Goal: Information Seeking & Learning: Learn about a topic

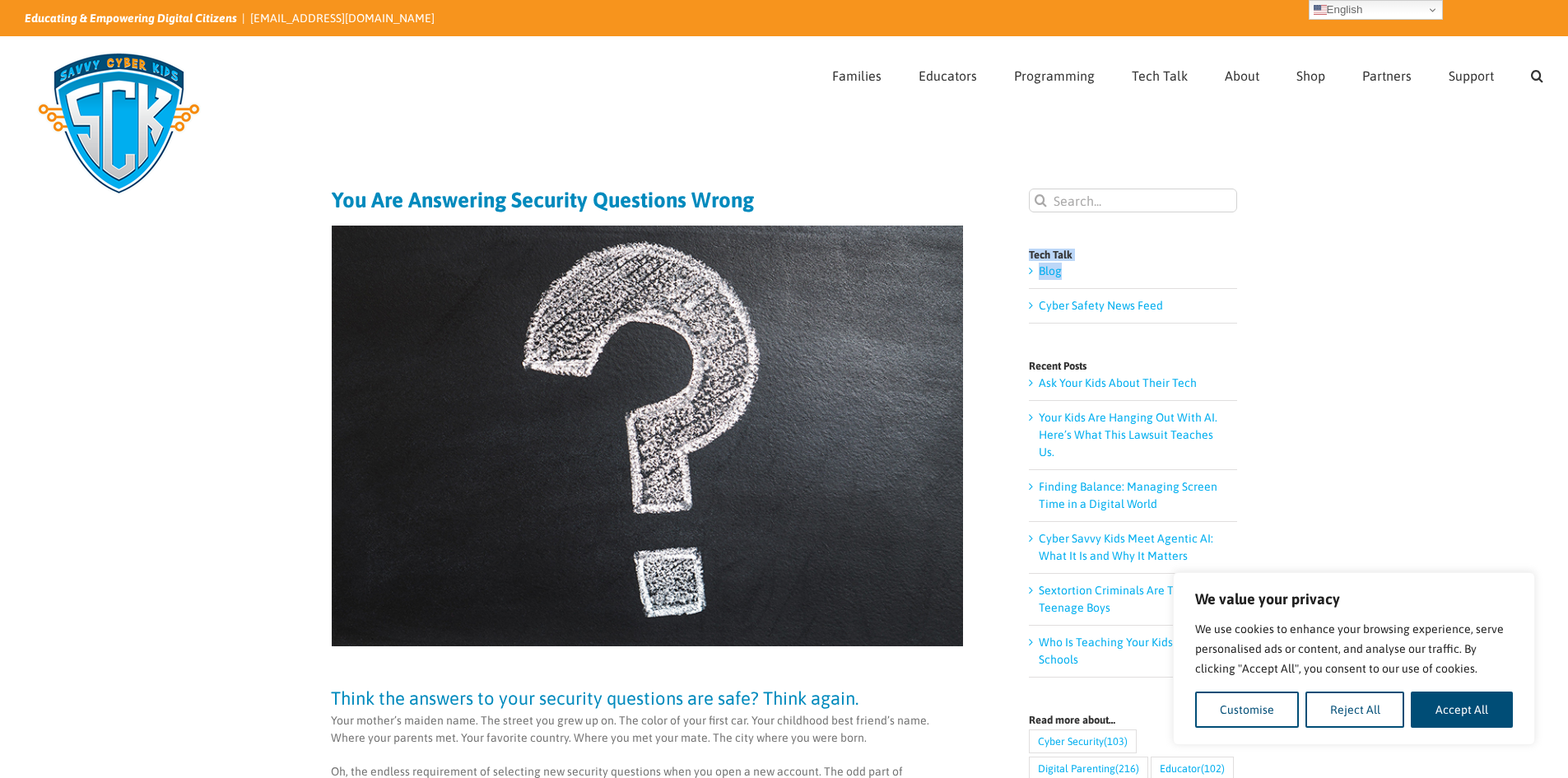
drag, startPoint x: 1564, startPoint y: 247, endPoint x: 1569, endPoint y: 268, distance: 21.6
click at [1567, 268] on html "We value your privacy We use cookies to enhance your browsing experience, serve…" at bounding box center [784, 389] width 1568 height 778
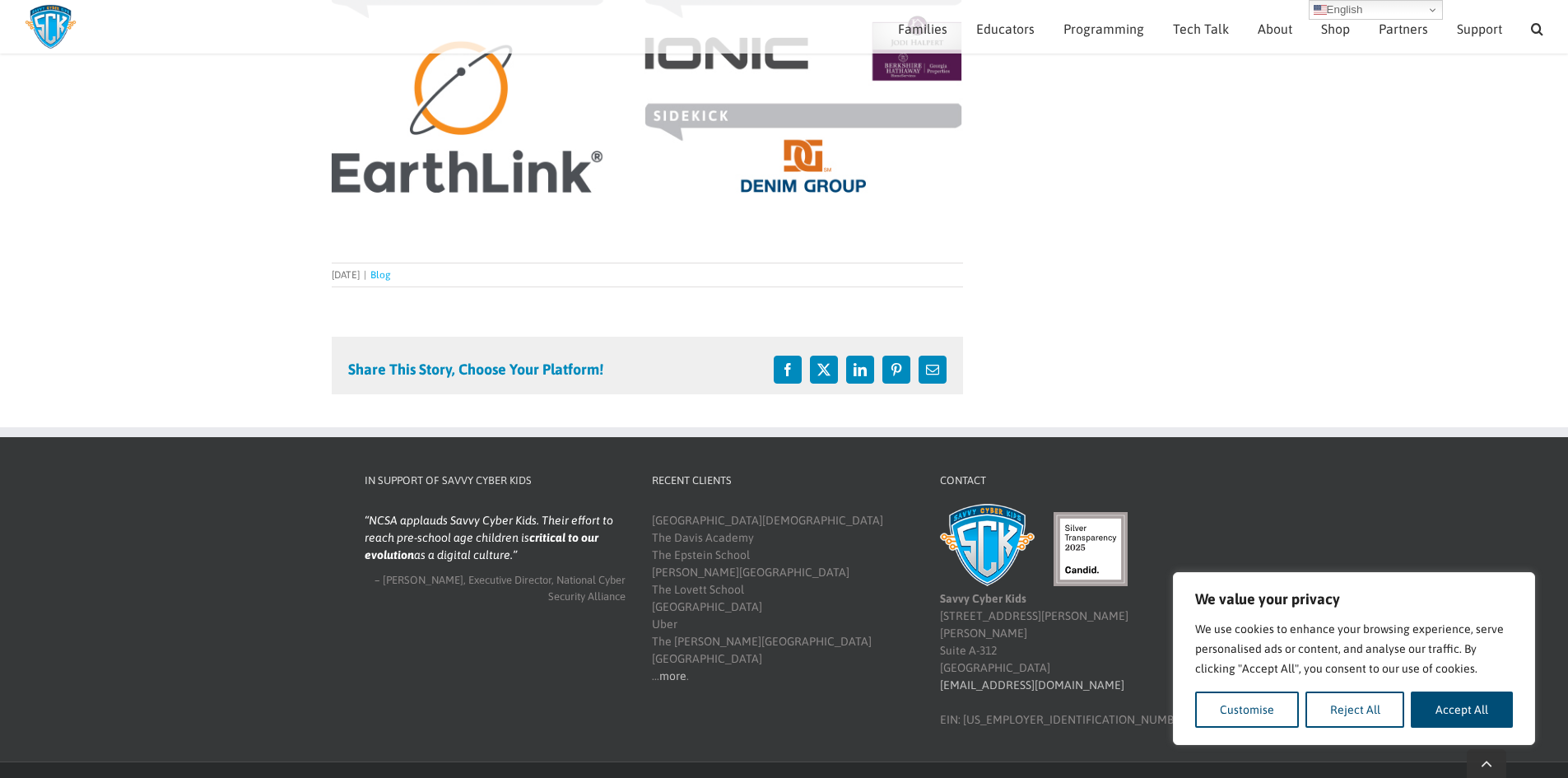
scroll to position [1585, 0]
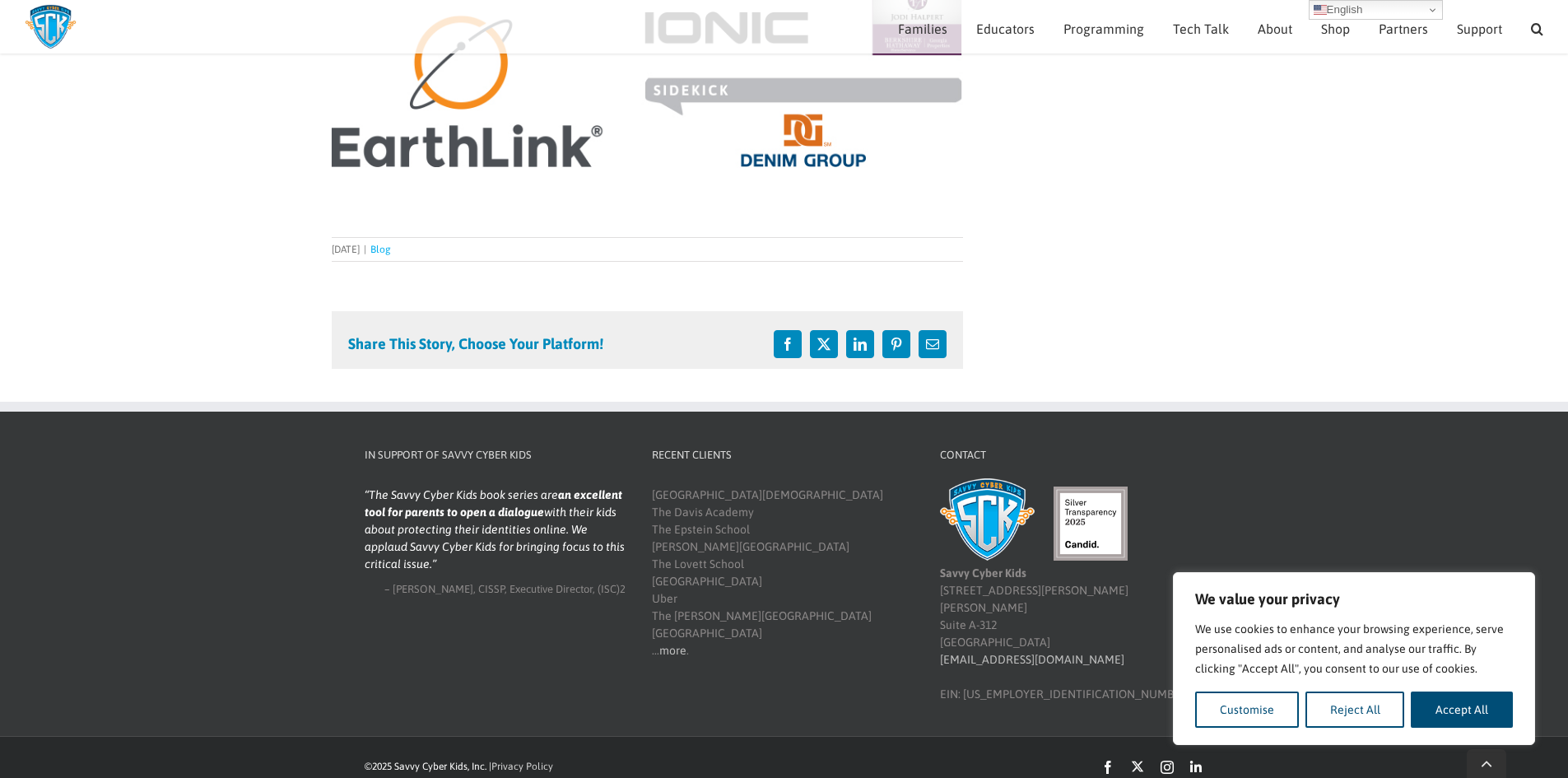
click at [376, 491] on blockquote "The Savvy Cyber Kids book series are an excellent tool for parents to open a di…" at bounding box center [495, 530] width 262 height 87
drag, startPoint x: 439, startPoint y: 487, endPoint x: 470, endPoint y: 495, distance: 32.0
click at [470, 495] on blockquote "The Savvy Cyber Kids book series are an excellent tool for parents to open a di…" at bounding box center [495, 530] width 262 height 87
copy blockquote "The Savvy Cyber Kids"
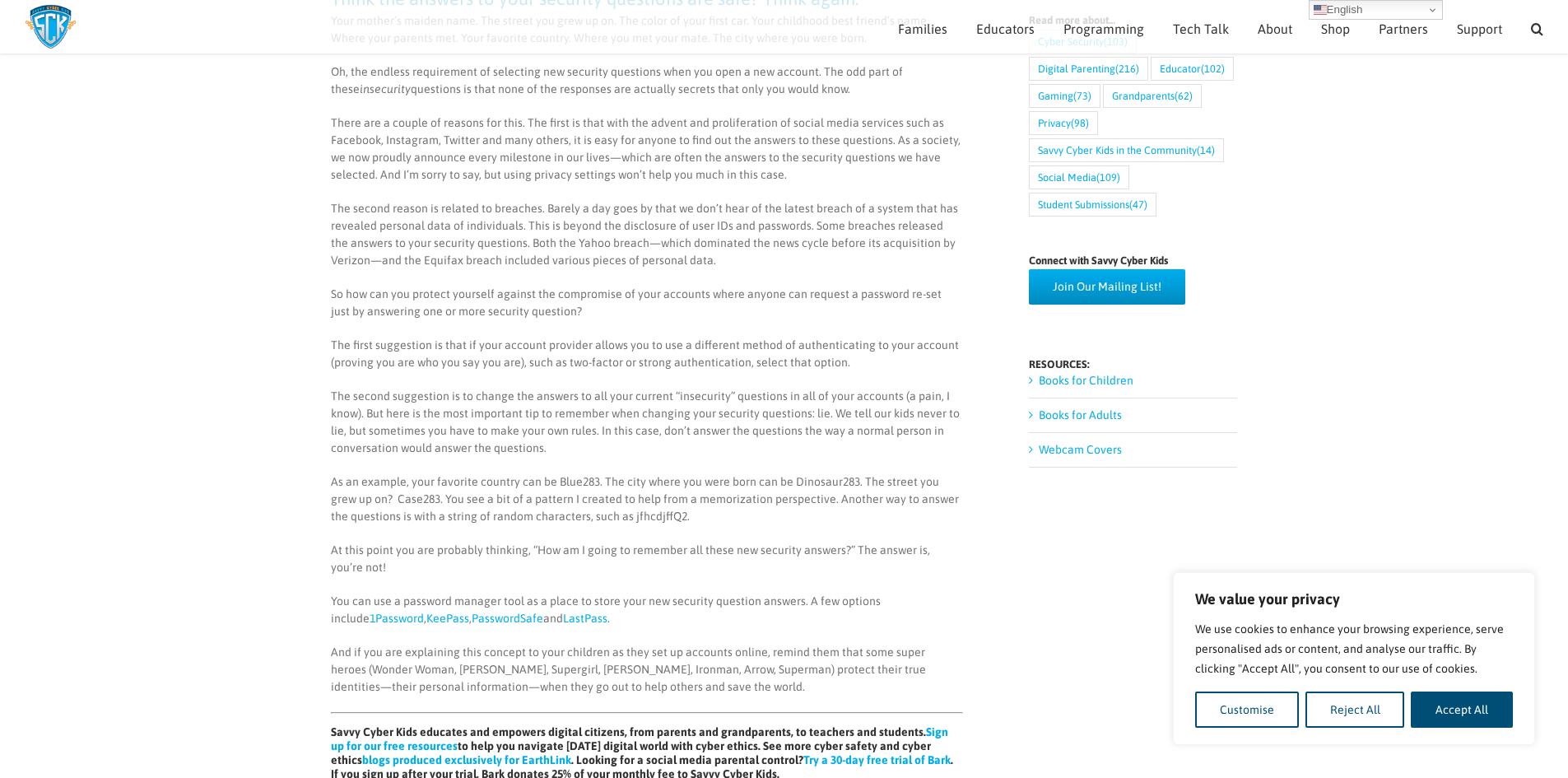
scroll to position [0, 0]
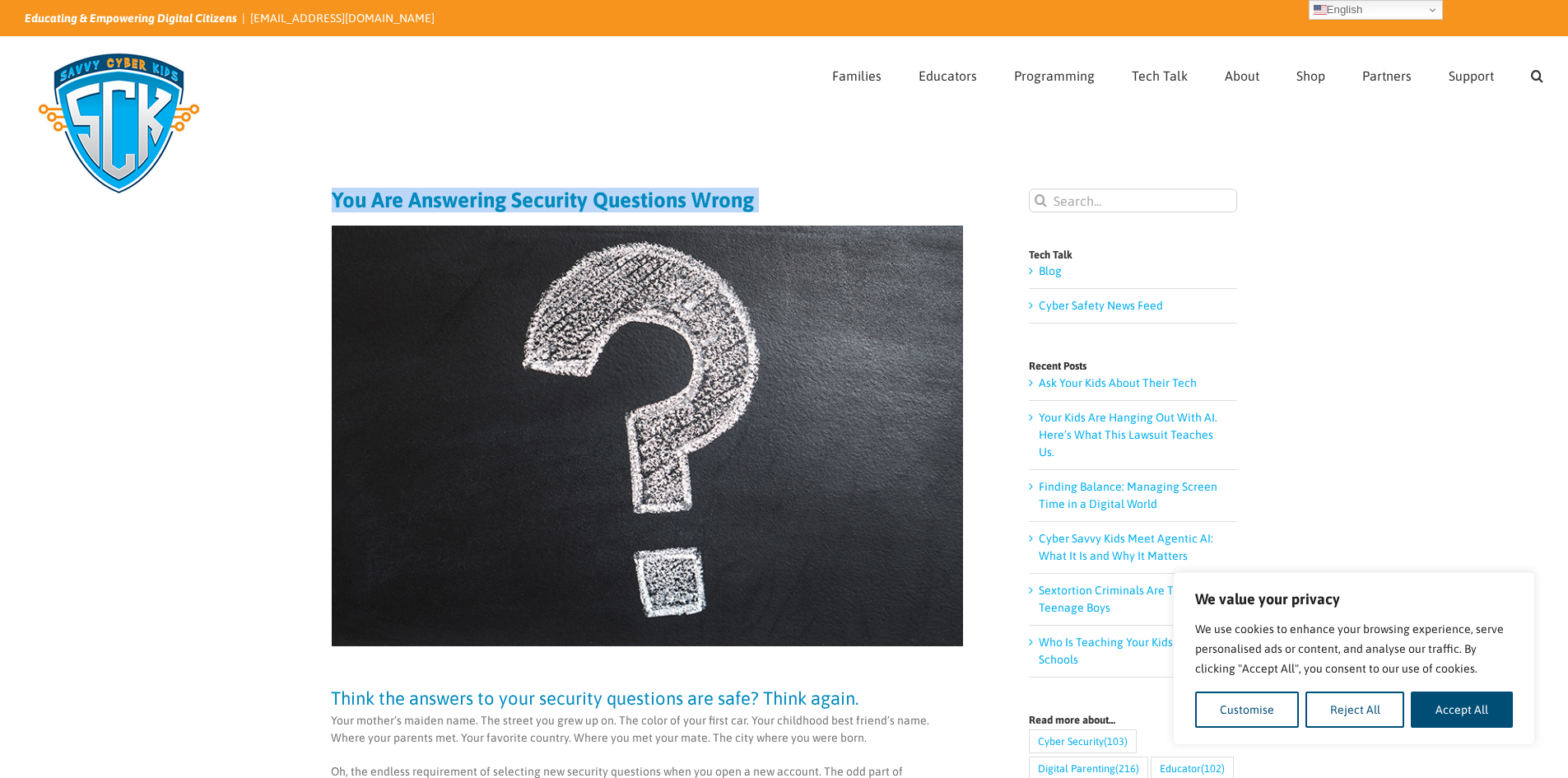
drag, startPoint x: 318, startPoint y: 205, endPoint x: 828, endPoint y: 228, distance: 510.5
copy article "You Are Answering Security Questions Wrong"
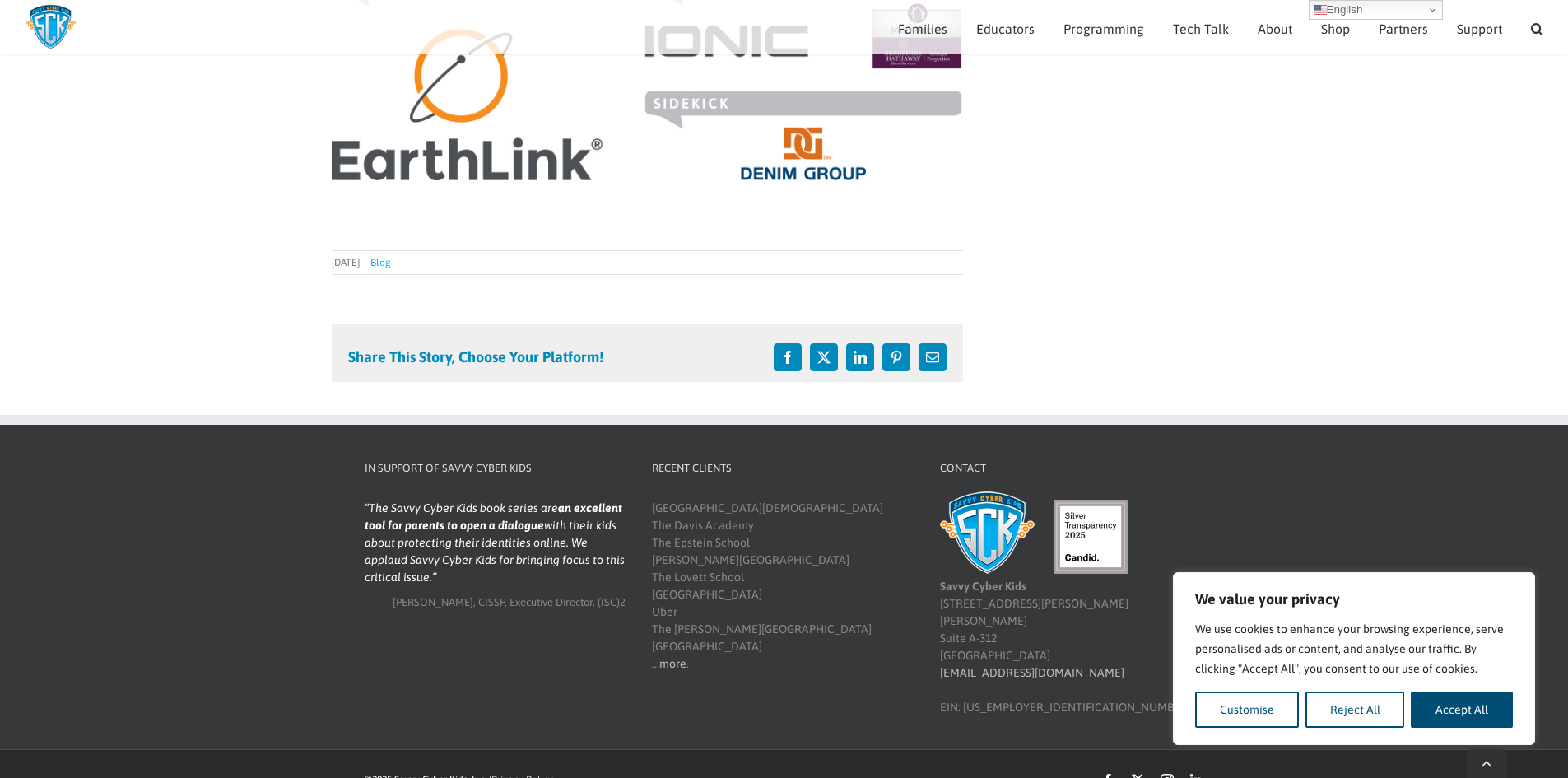
scroll to position [1585, 0]
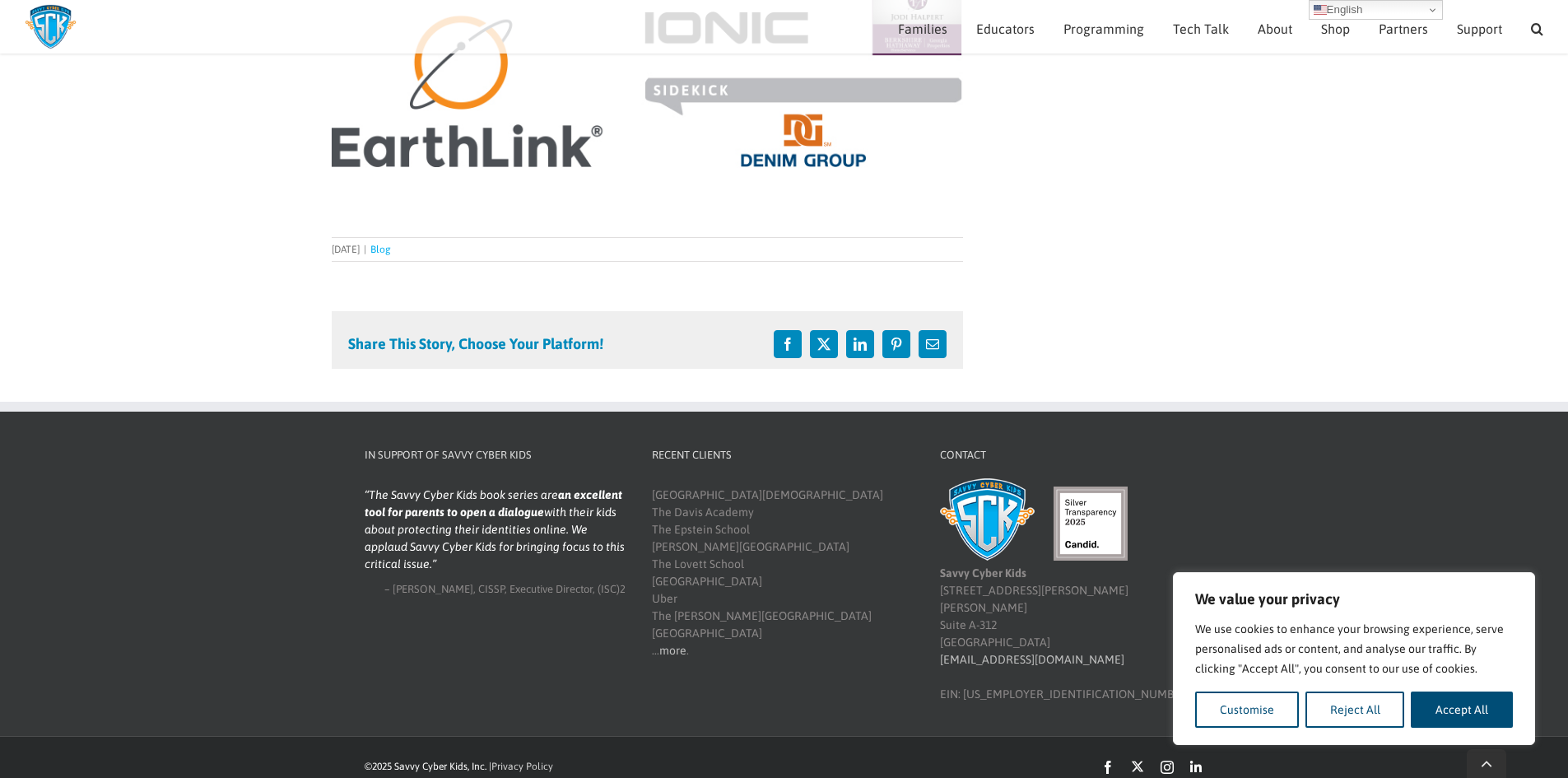
click at [947, 624] on div "Savvy Cyber Kids [STREET_ADDRESS] [EMAIL_ADDRESS][DOMAIN_NAME] EIN: [US_EMPLOYE…" at bounding box center [1070, 595] width 262 height 216
click at [947, 623] on div "Savvy Cyber Kids [STREET_ADDRESS] [EMAIL_ADDRESS][DOMAIN_NAME] EIN: [US_EMPLOYE…" at bounding box center [1070, 595] width 262 height 216
copy div "[GEOGRAPHIC_DATA]"
